Goal: Task Accomplishment & Management: Manage account settings

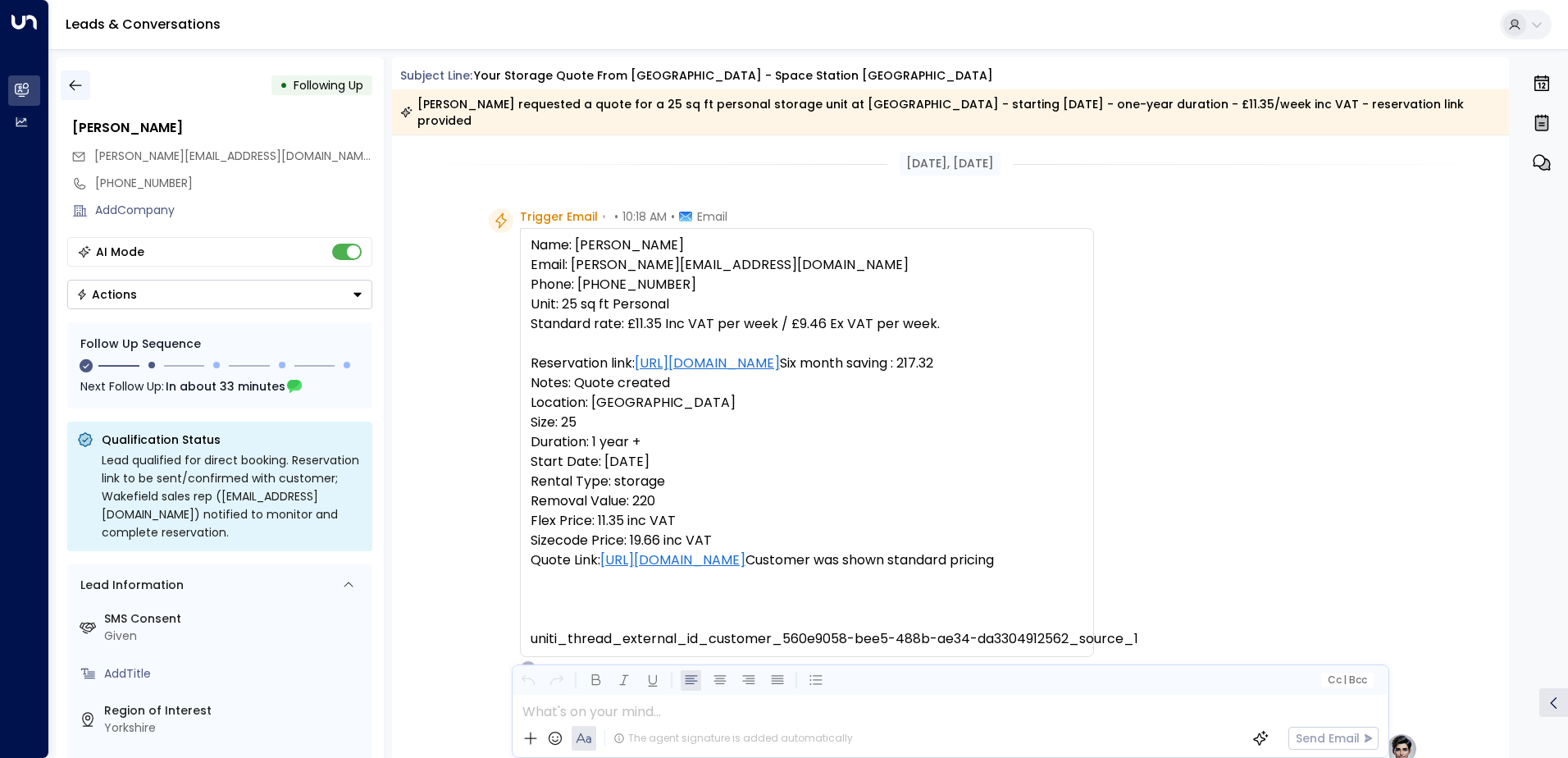
scroll to position [1104, 0]
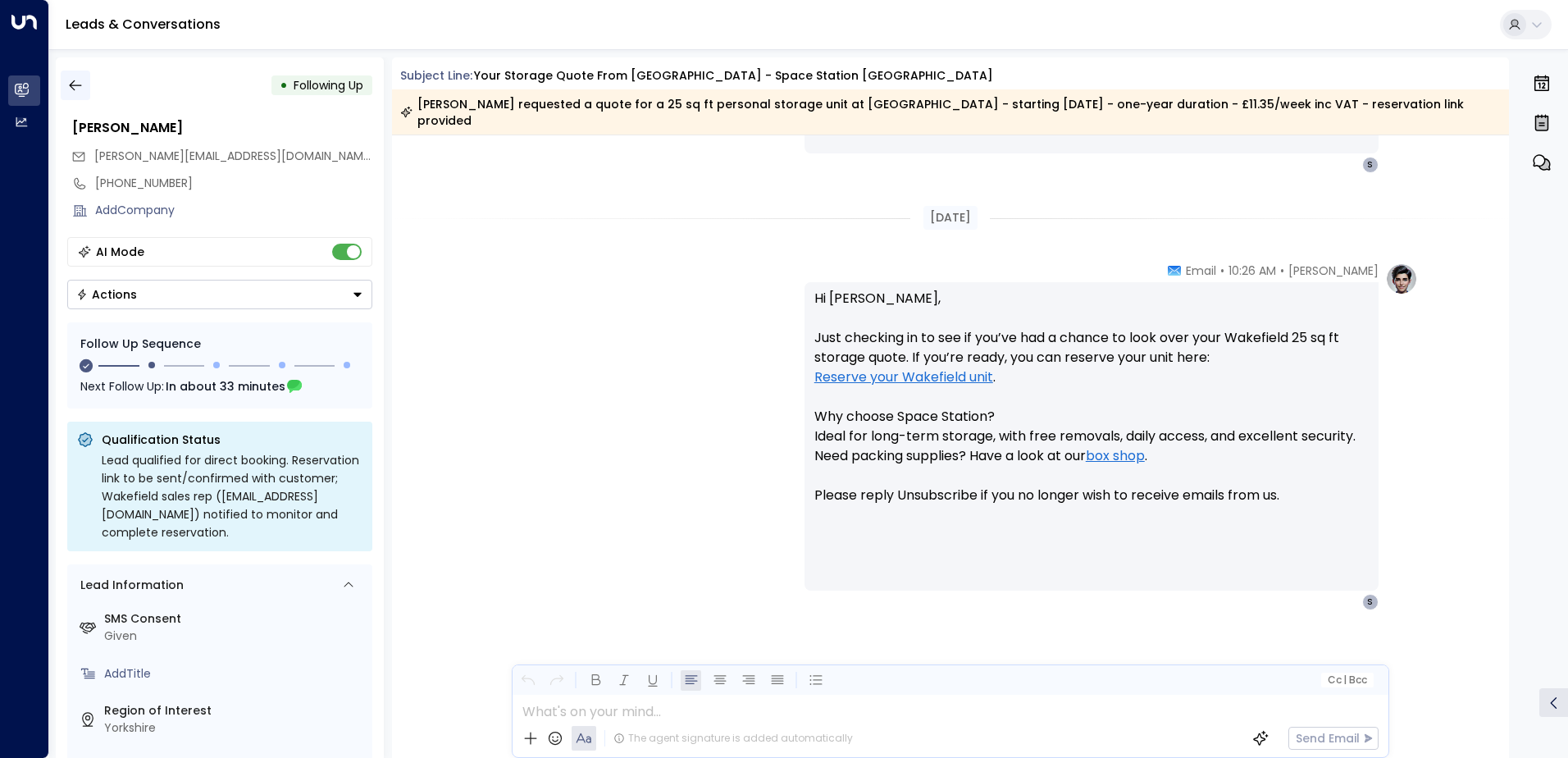
click at [75, 91] on icon "button" at bounding box center [75, 85] width 17 height 17
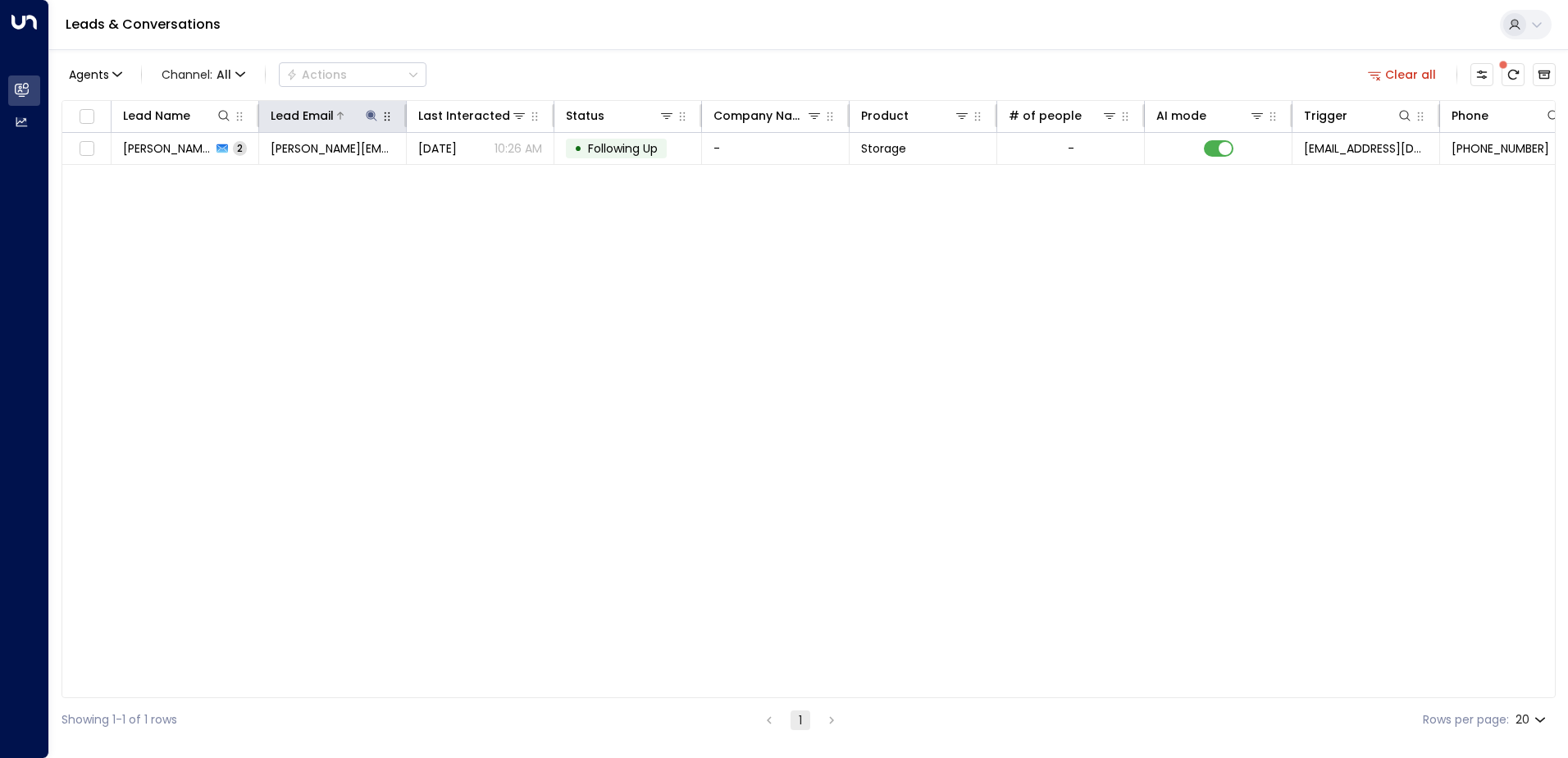
click at [369, 115] on icon at bounding box center [371, 115] width 11 height 11
click at [474, 178] on icon "button" at bounding box center [474, 175] width 11 height 11
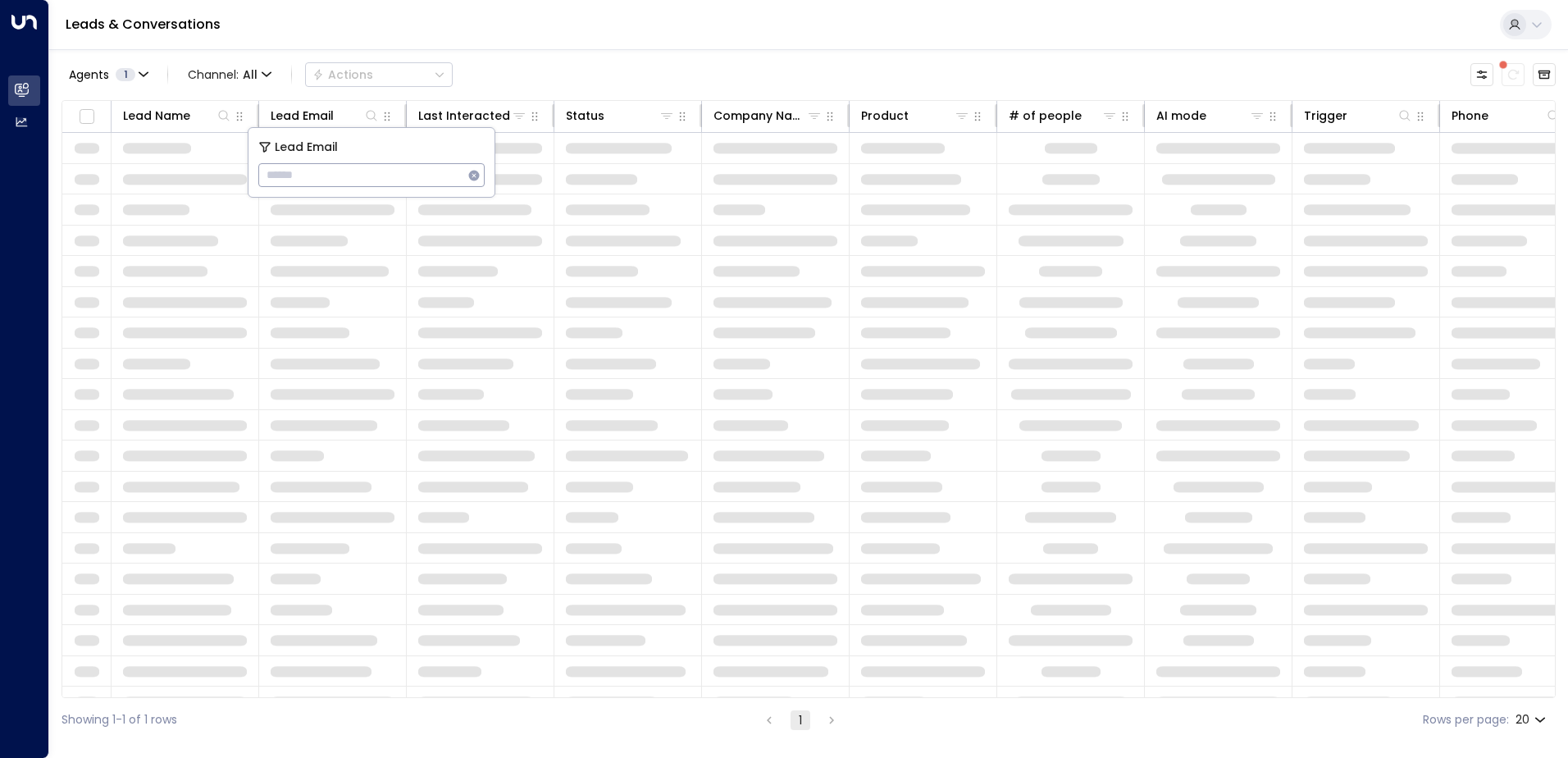
type input "**********"
click at [431, 41] on div "Leads & Conversations" at bounding box center [809, 25] width 1519 height 50
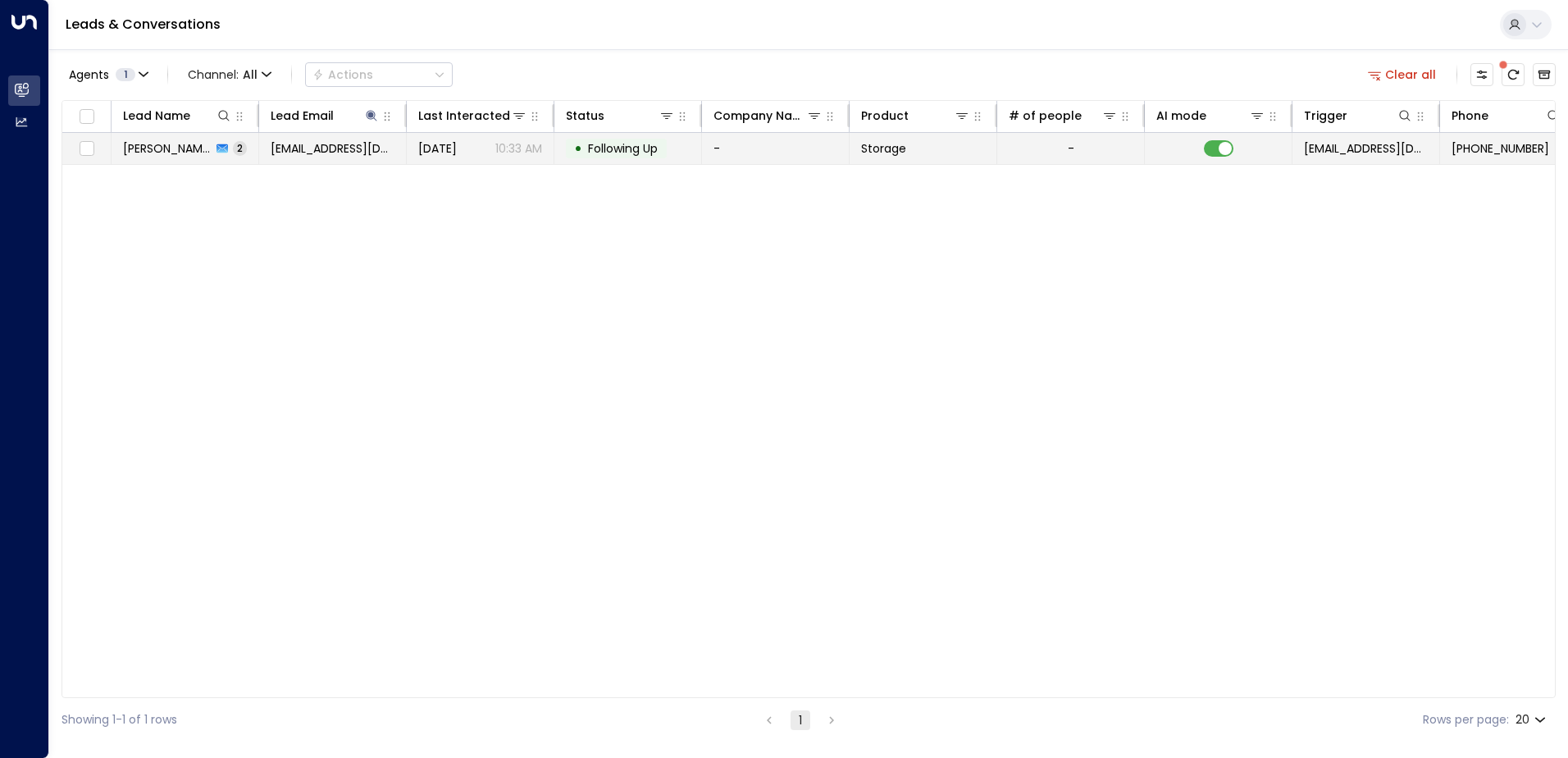
click at [166, 153] on span "[PERSON_NAME]" at bounding box center [167, 148] width 89 height 17
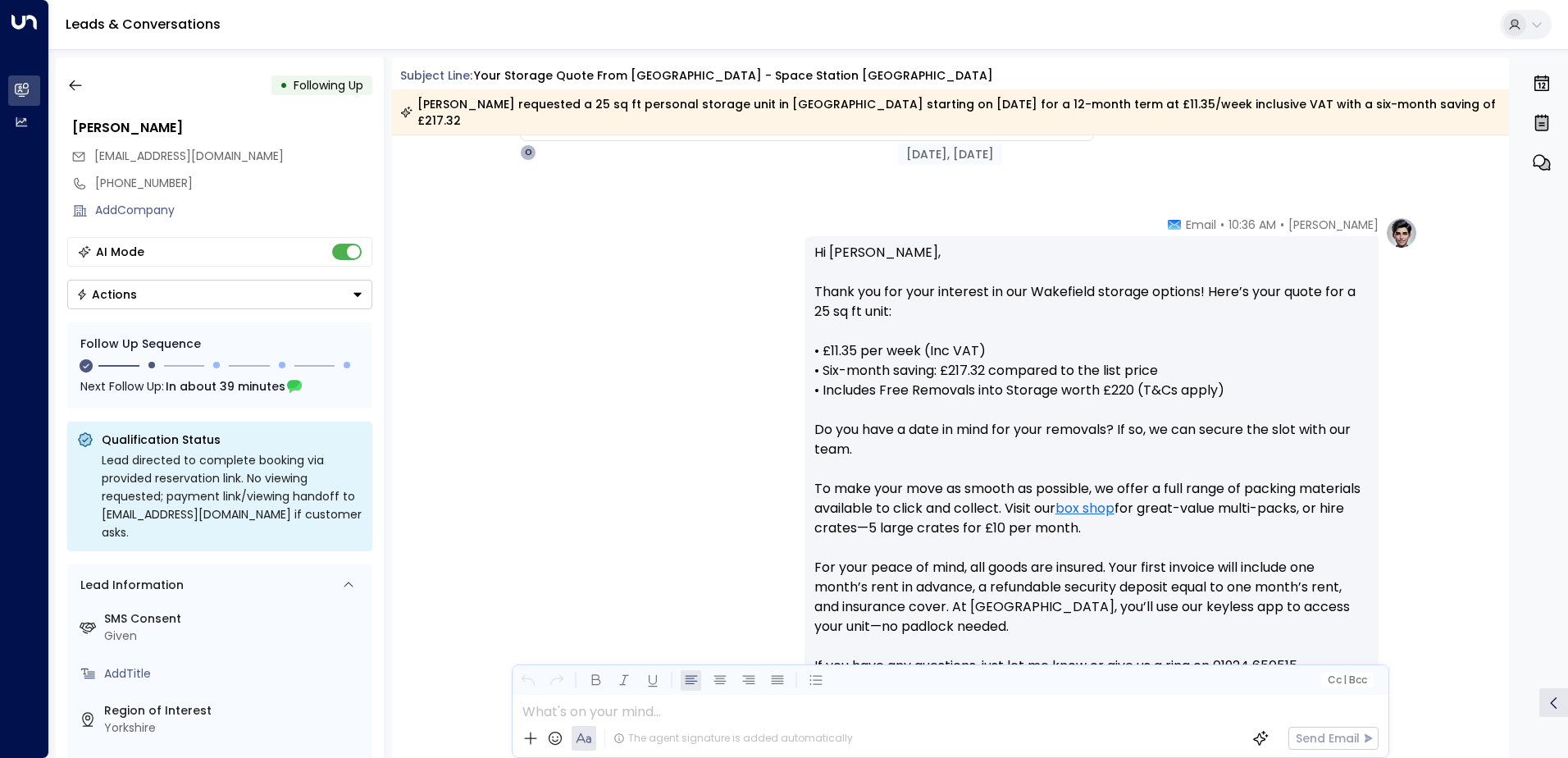
scroll to position [339, 0]
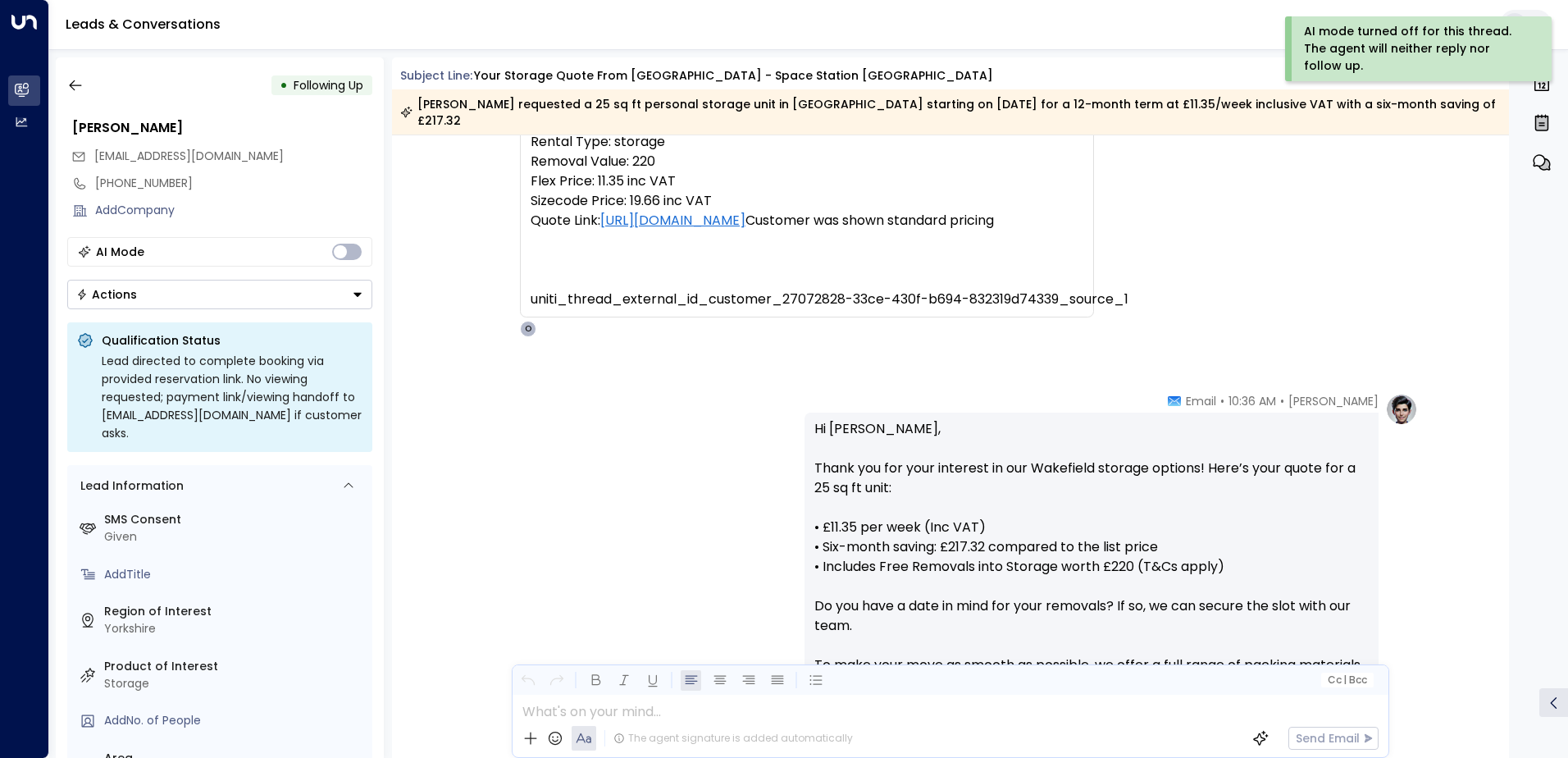
click at [359, 296] on icon "Button group with a nested menu" at bounding box center [357, 294] width 11 height 11
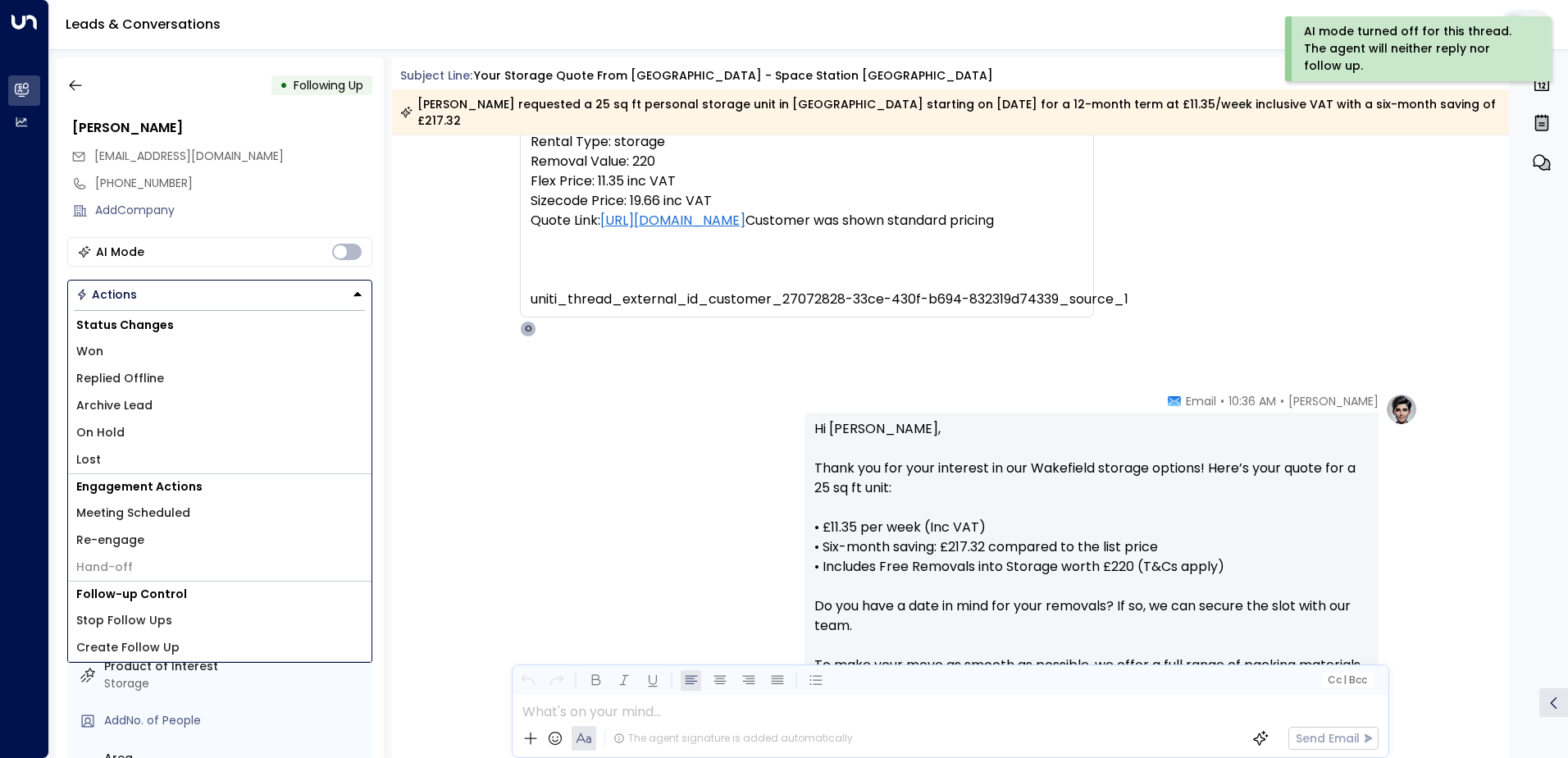
click at [161, 383] on li "Replied Offline" at bounding box center [219, 378] width 303 height 27
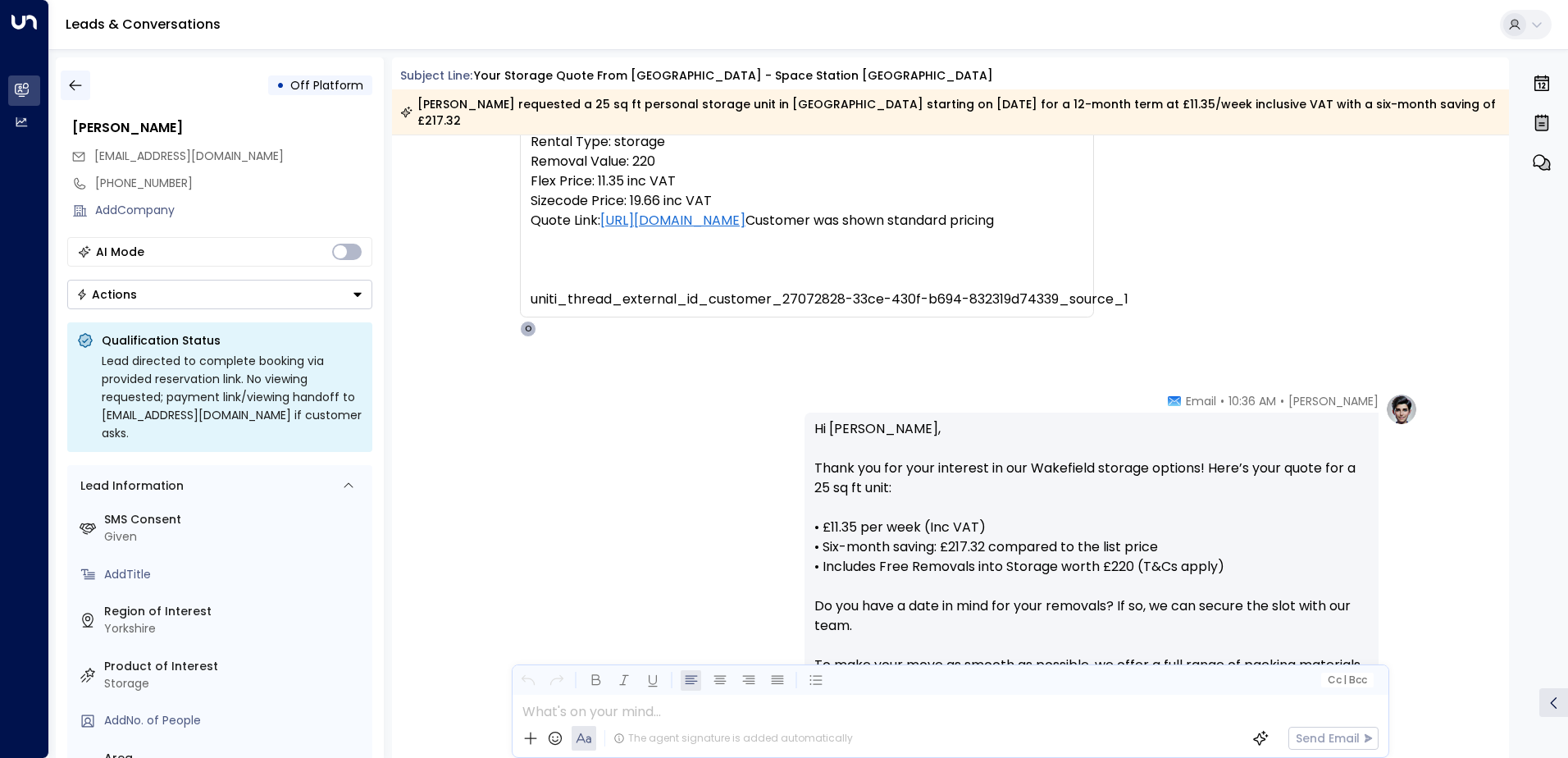
click at [78, 82] on icon "button" at bounding box center [75, 85] width 17 height 17
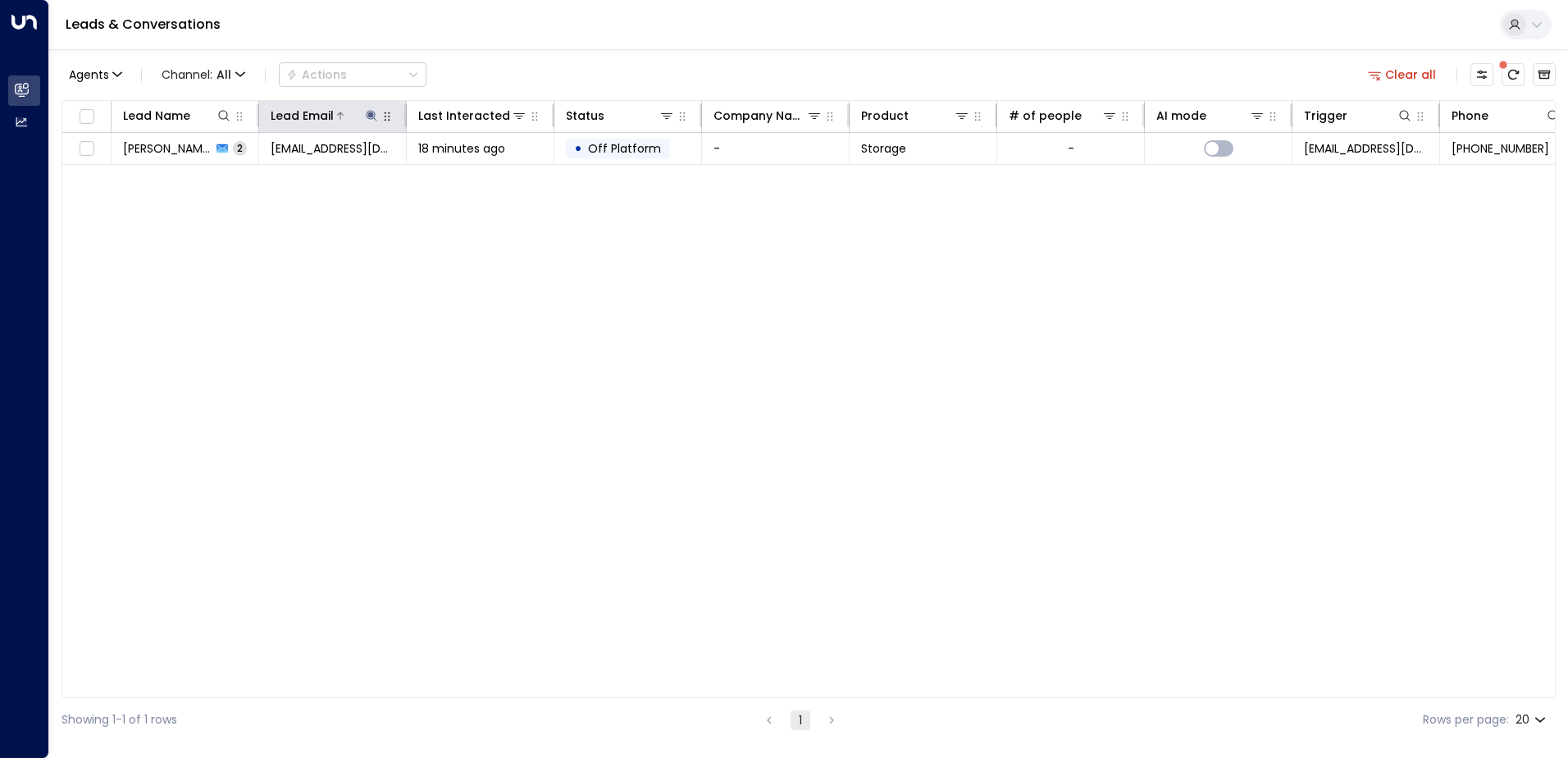
click at [369, 111] on icon at bounding box center [371, 115] width 11 height 11
click at [474, 174] on icon "button" at bounding box center [474, 175] width 11 height 11
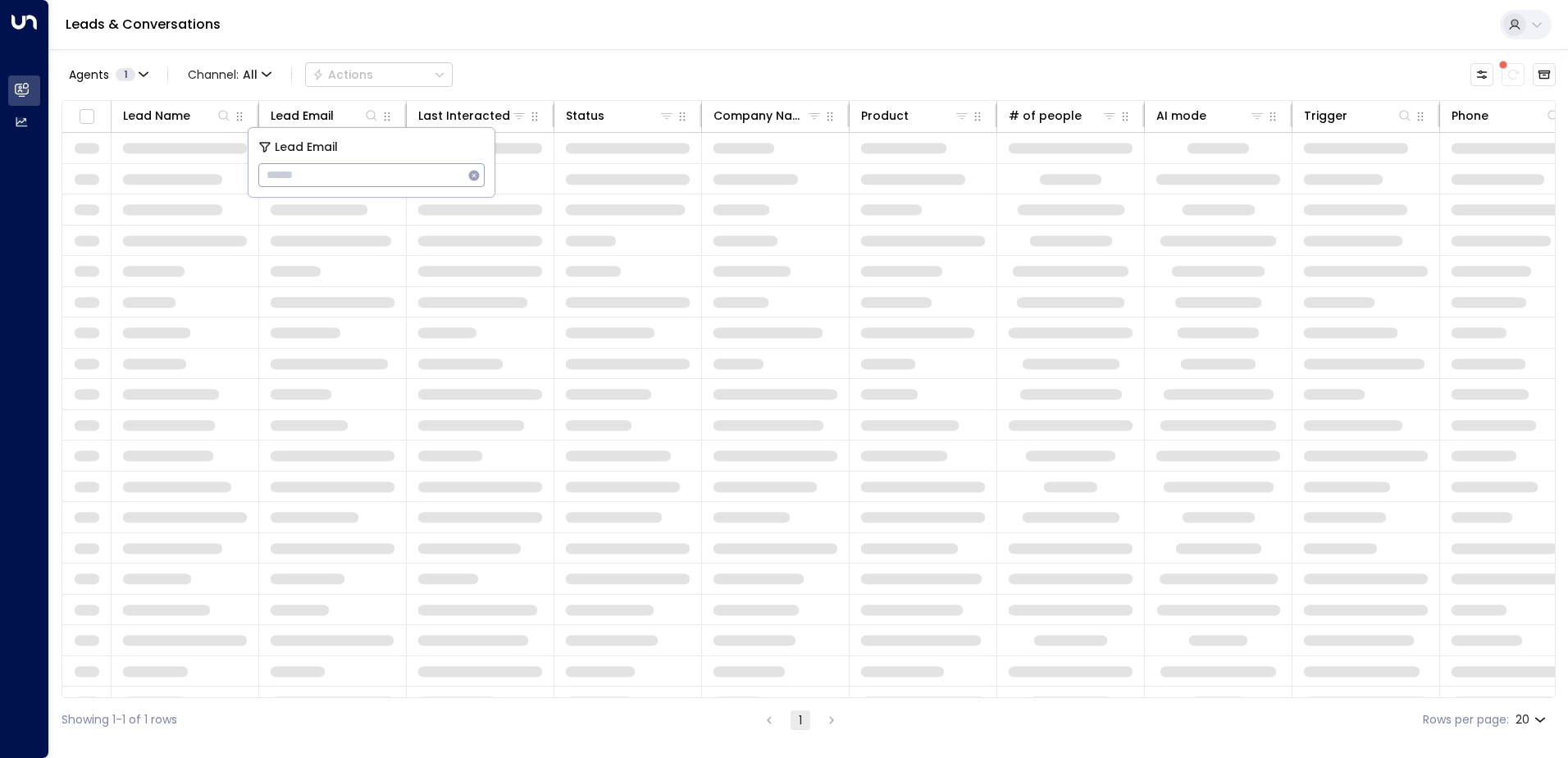
type input "**********"
click at [435, 34] on div "Leads & Conversations" at bounding box center [809, 25] width 1519 height 50
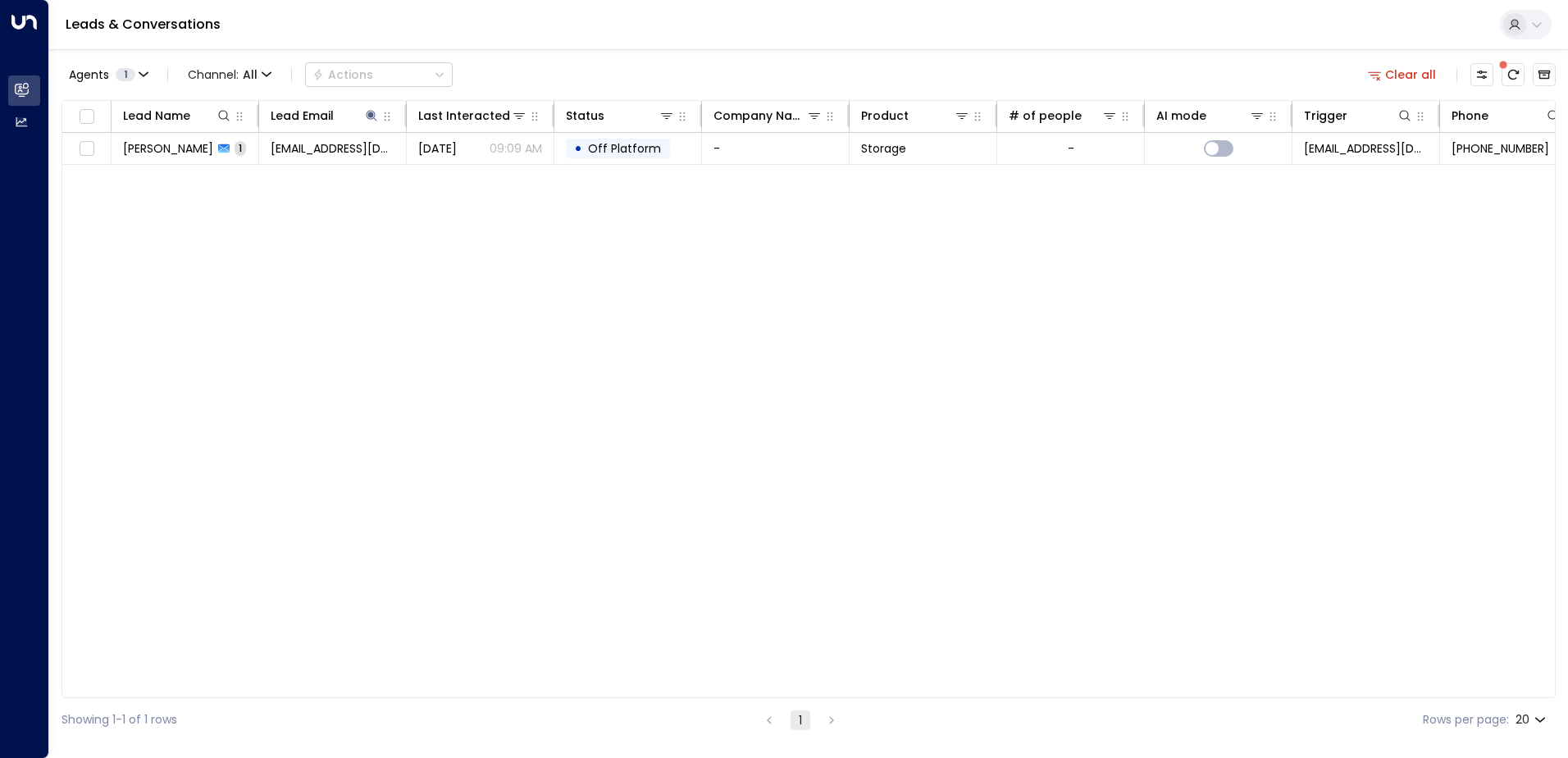
click at [189, 156] on span "[PERSON_NAME]" at bounding box center [168, 148] width 90 height 17
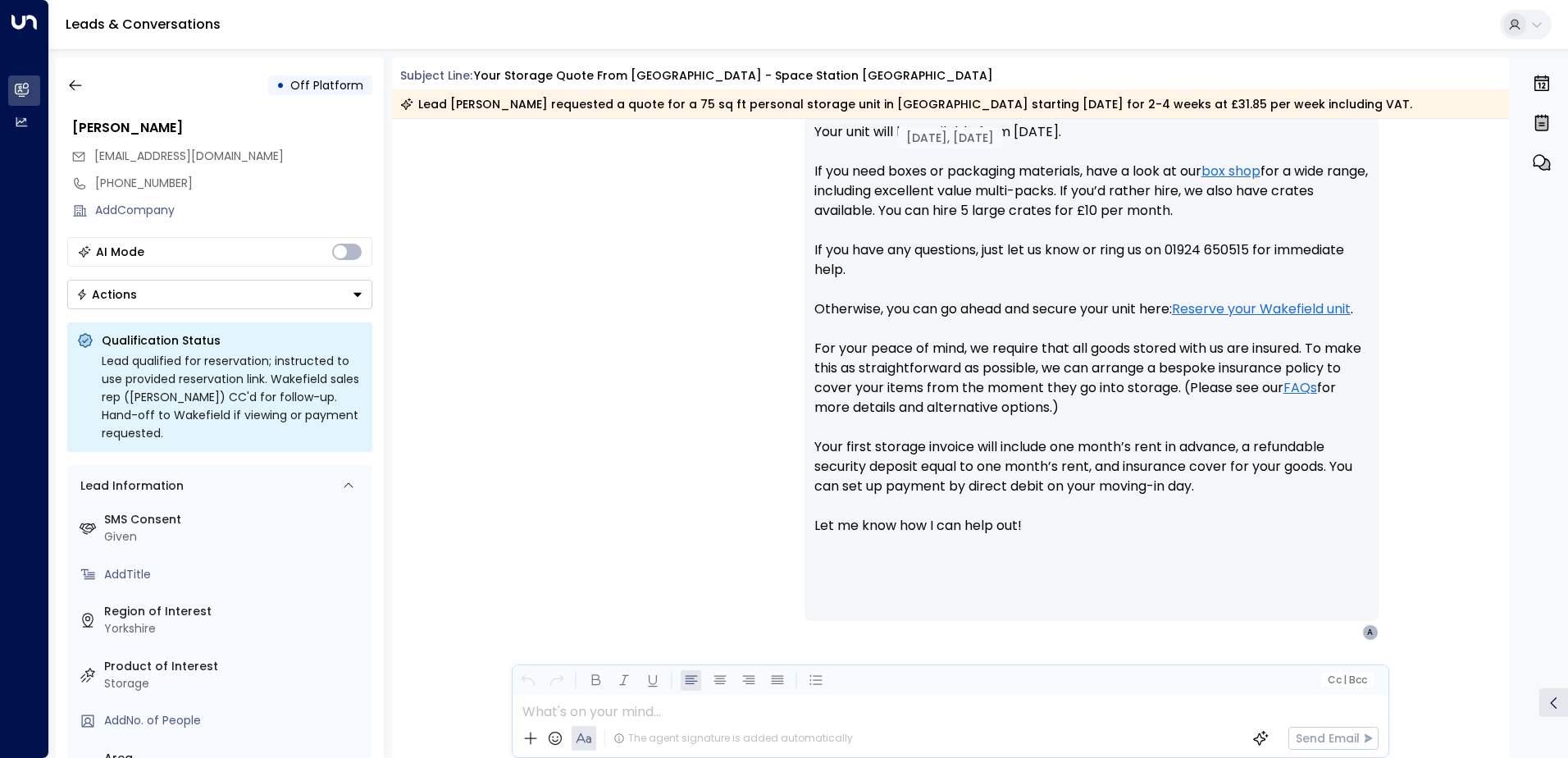
scroll to position [785, 0]
